Goal: Find specific page/section

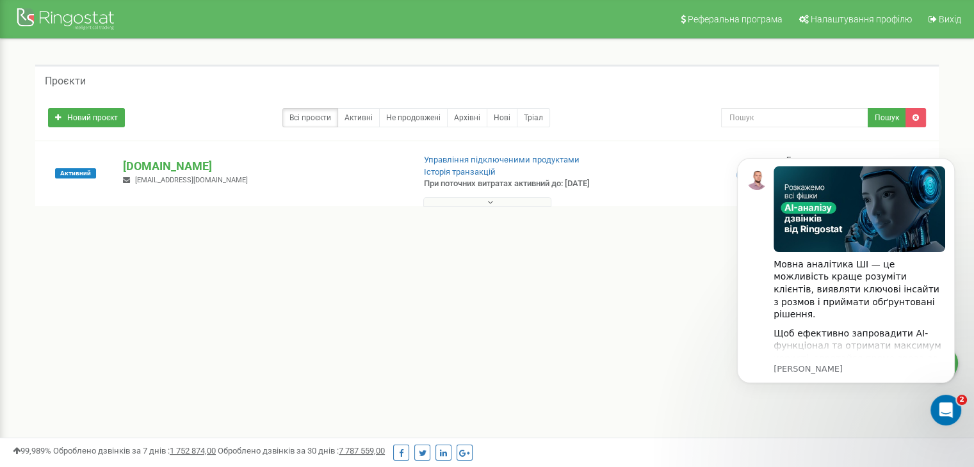
click at [441, 202] on button at bounding box center [487, 202] width 128 height 10
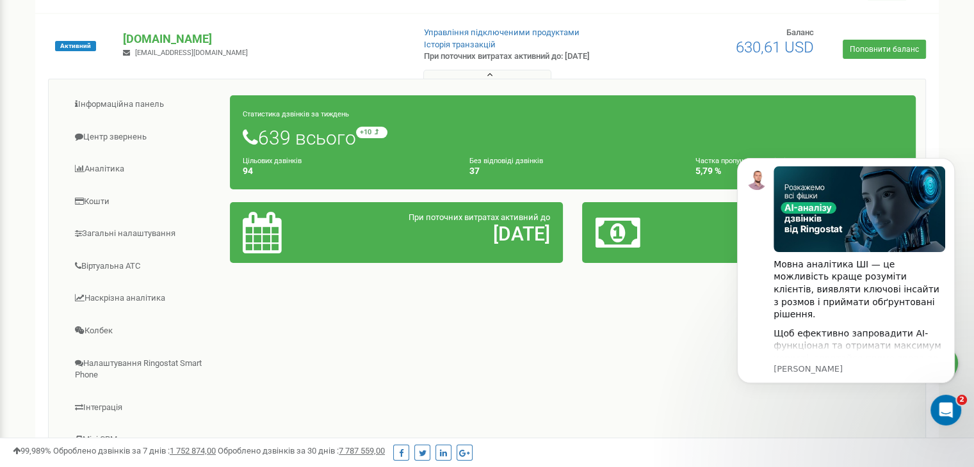
scroll to position [192, 0]
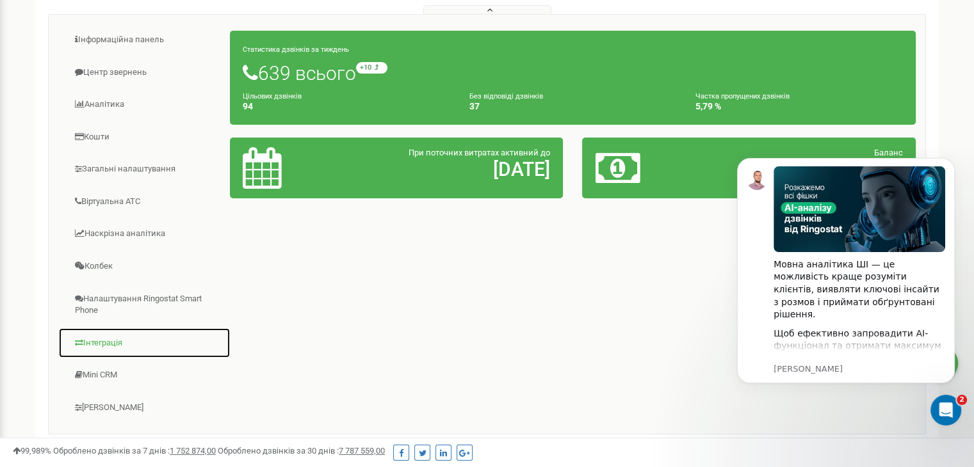
click at [106, 334] on link "Інтеграція" at bounding box center [144, 343] width 172 height 31
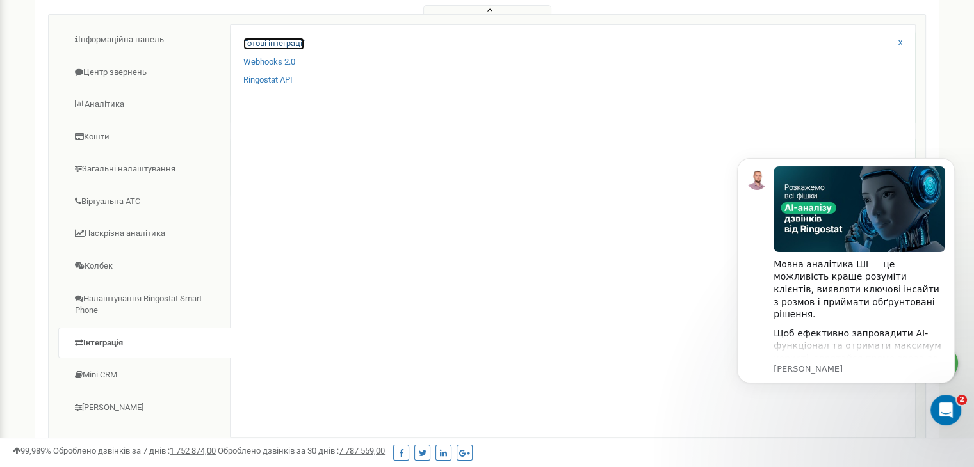
click at [279, 38] on link "Готові інтеграції" at bounding box center [273, 44] width 61 height 12
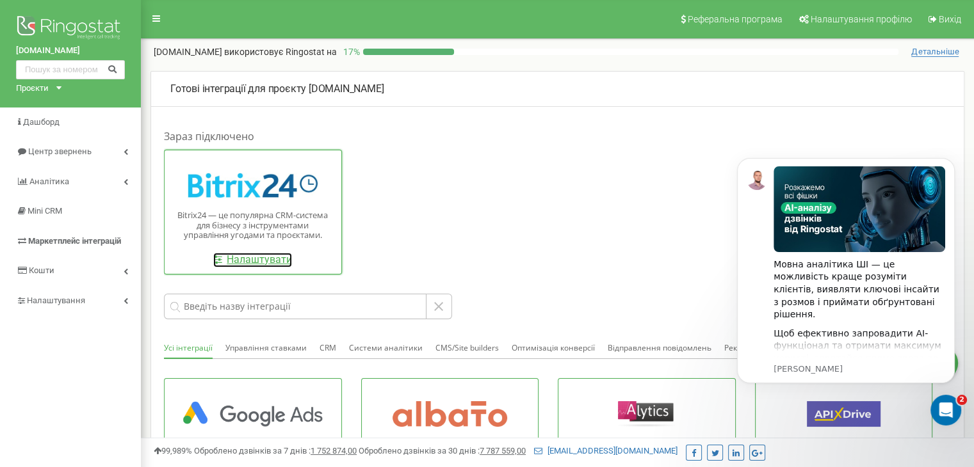
click at [273, 259] on link "Налаштувати" at bounding box center [252, 260] width 79 height 15
